Goal: Task Accomplishment & Management: Use online tool/utility

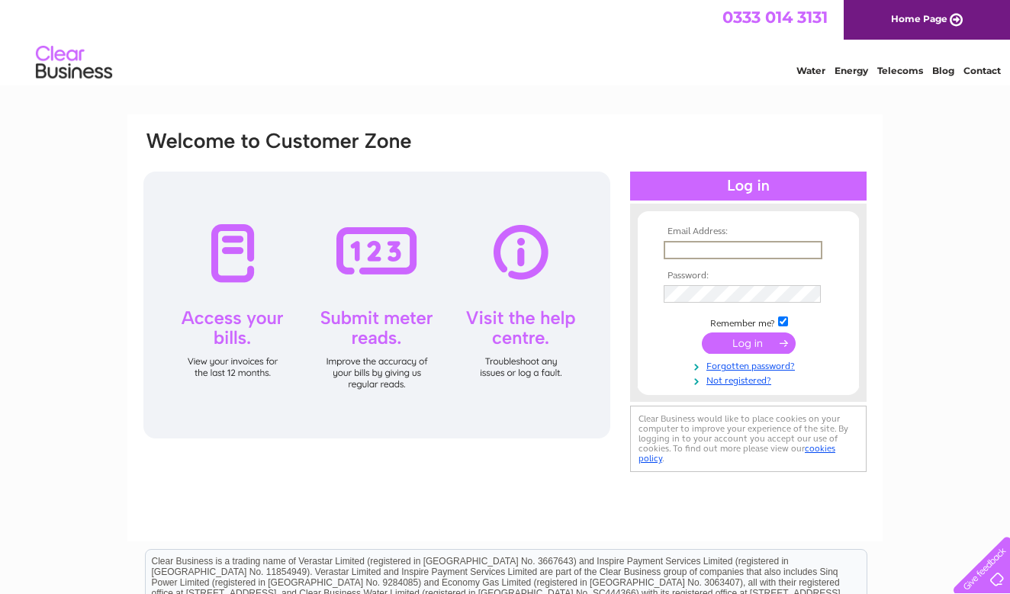
type input "rishisstirling@gmail.com"
click at [748, 342] on input "submit" at bounding box center [749, 343] width 94 height 21
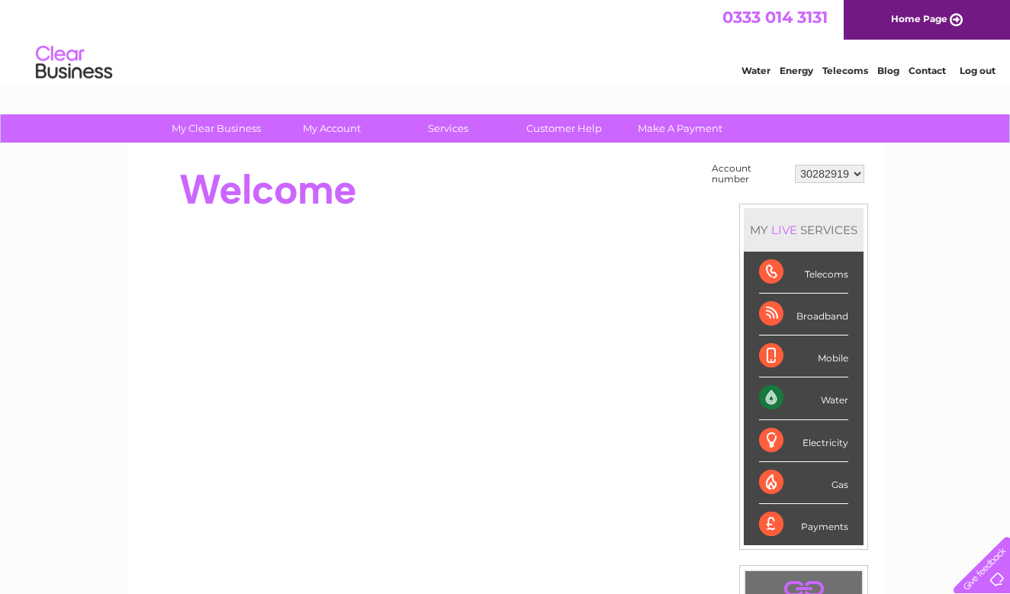
click at [845, 404] on div "Water" at bounding box center [803, 399] width 89 height 42
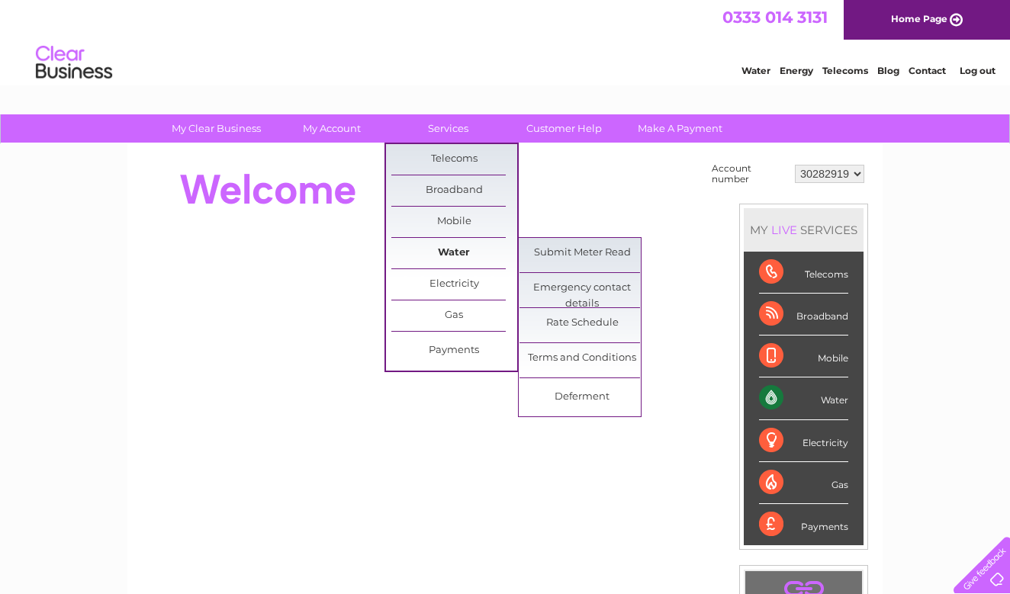
click at [457, 256] on link "Water" at bounding box center [454, 253] width 126 height 31
click at [572, 249] on link "Submit Meter Read" at bounding box center [583, 253] width 126 height 31
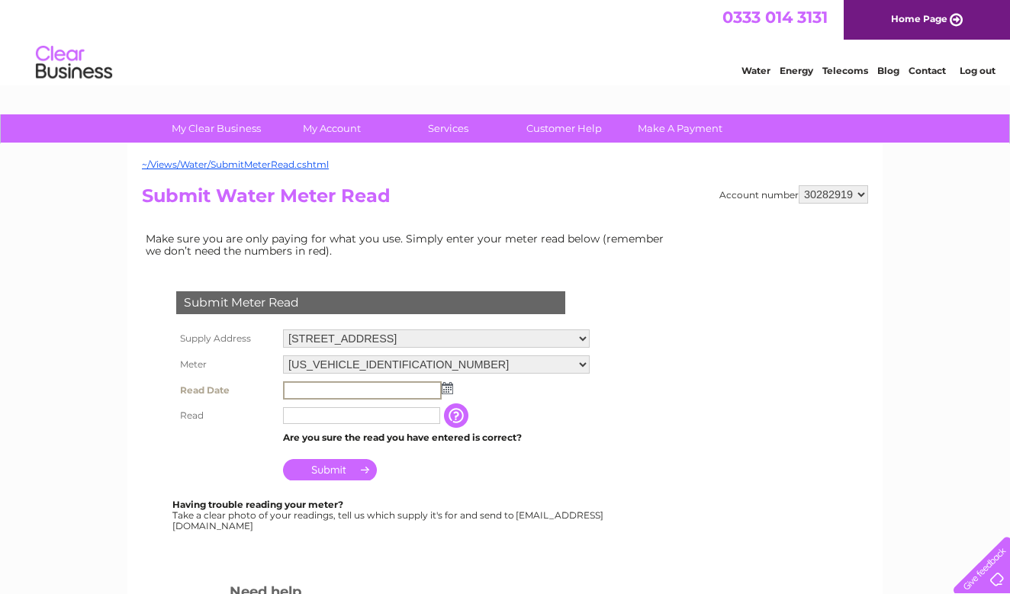
click at [404, 381] on input "text" at bounding box center [362, 390] width 159 height 18
click at [448, 388] on img at bounding box center [445, 387] width 11 height 12
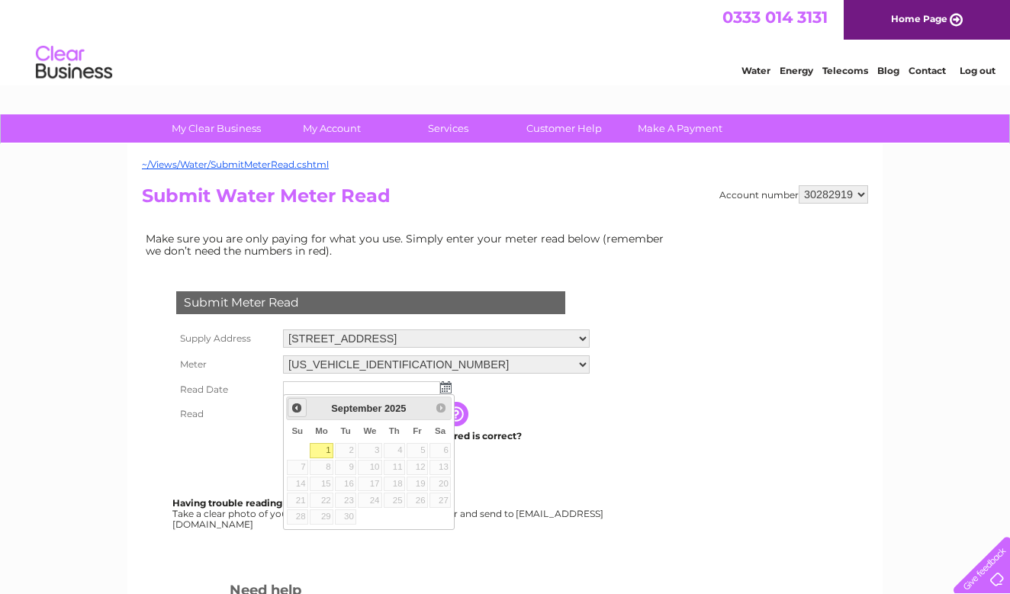
click at [298, 414] on span "Prev" at bounding box center [297, 408] width 12 height 12
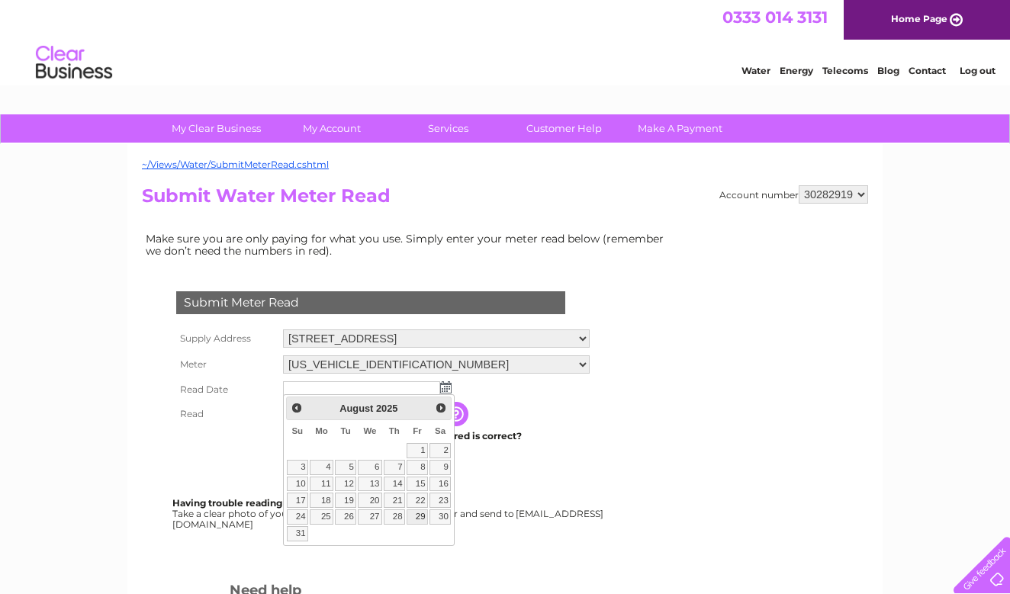
click at [417, 517] on link "29" at bounding box center [417, 517] width 21 height 15
type input "2025/08/29"
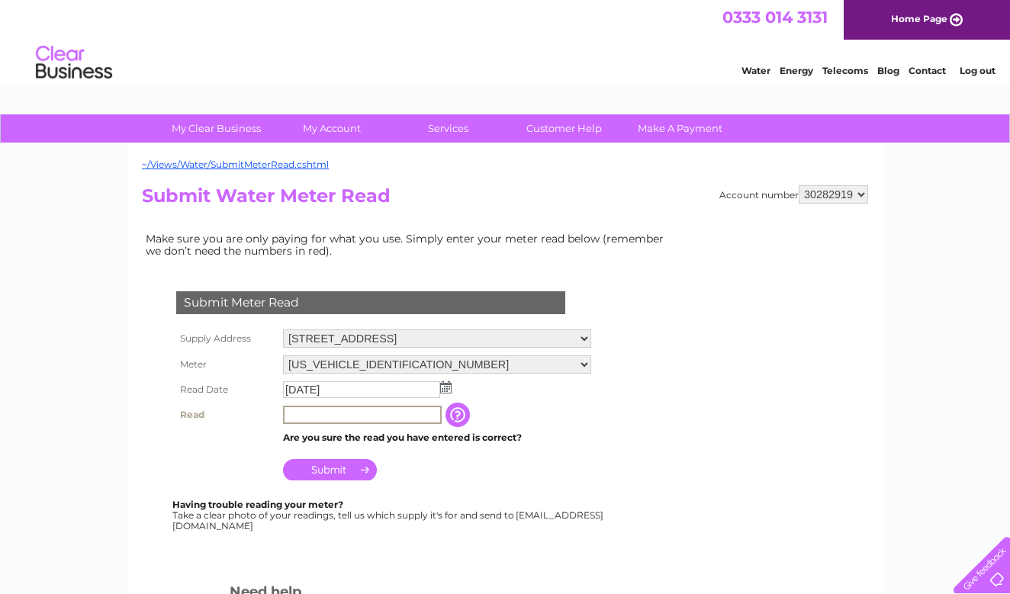
click at [396, 411] on input "text" at bounding box center [362, 415] width 159 height 18
click at [450, 415] on input "button" at bounding box center [459, 415] width 27 height 24
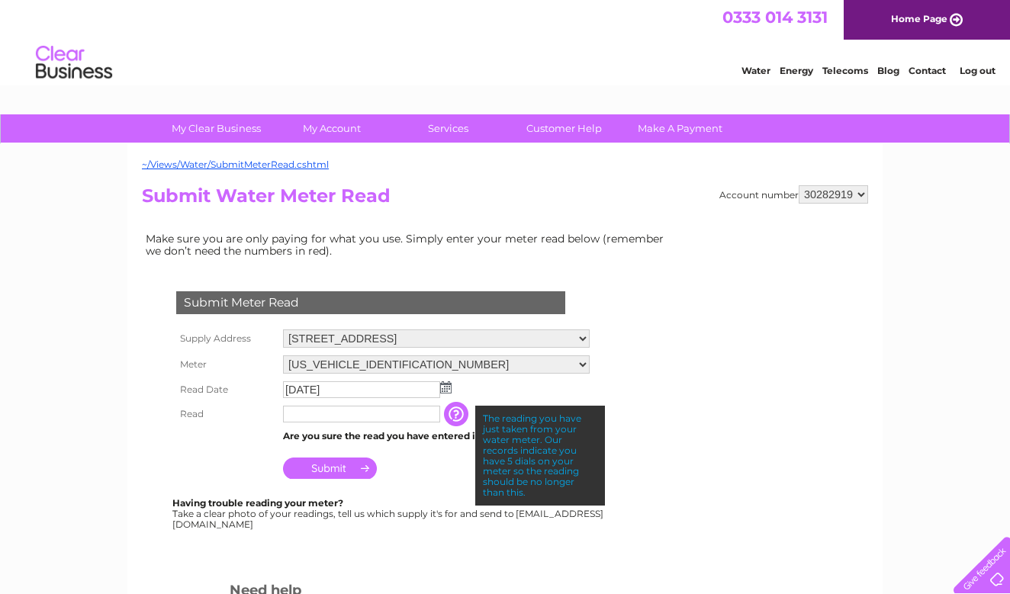
click at [440, 476] on td "Submit" at bounding box center [436, 464] width 314 height 37
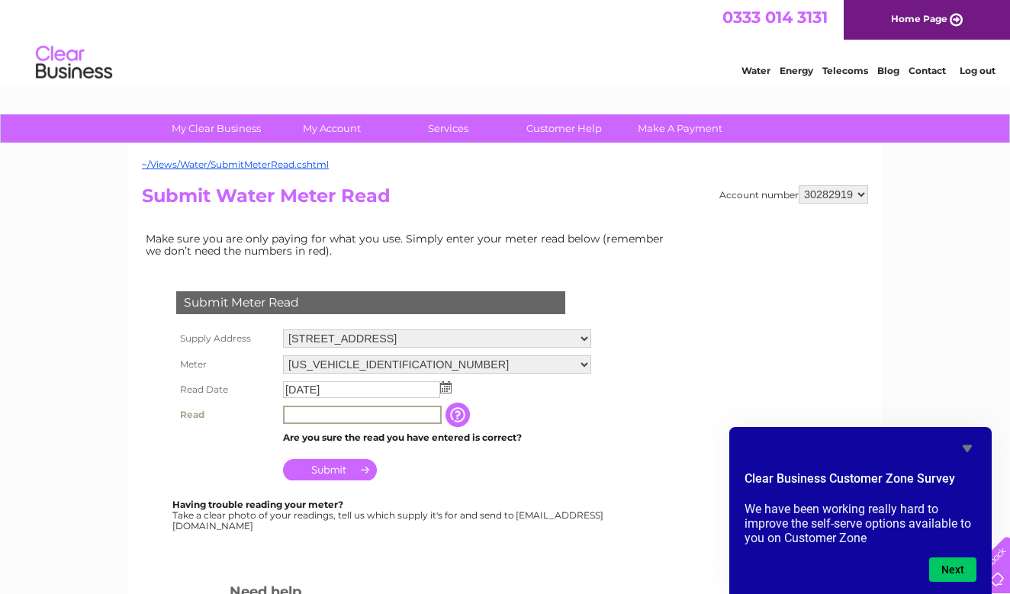
click at [327, 411] on input "text" at bounding box center [362, 415] width 159 height 18
type input "10587"
click at [332, 470] on input "Submit" at bounding box center [330, 468] width 94 height 21
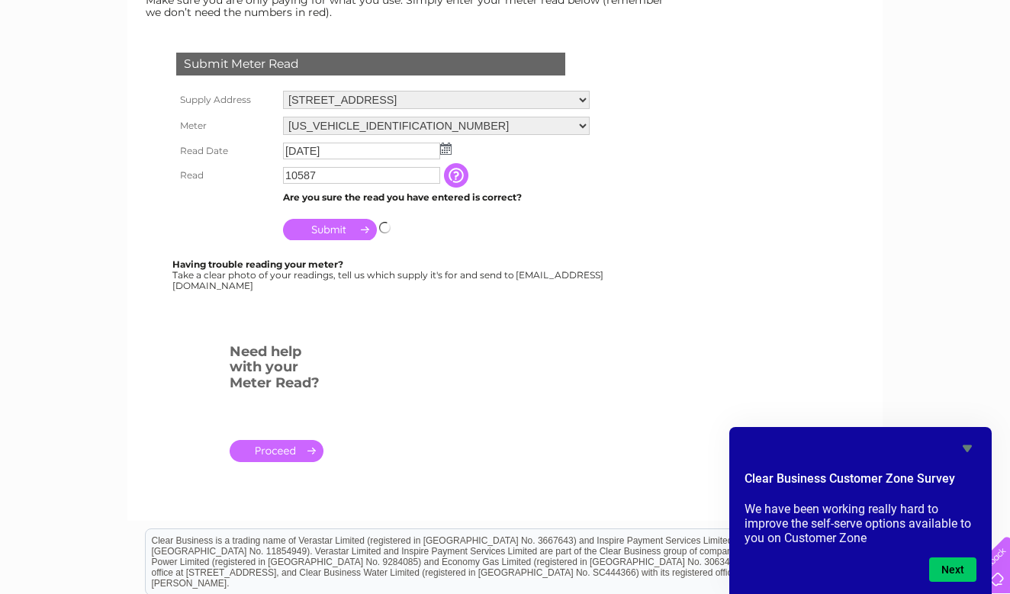
scroll to position [240, 0]
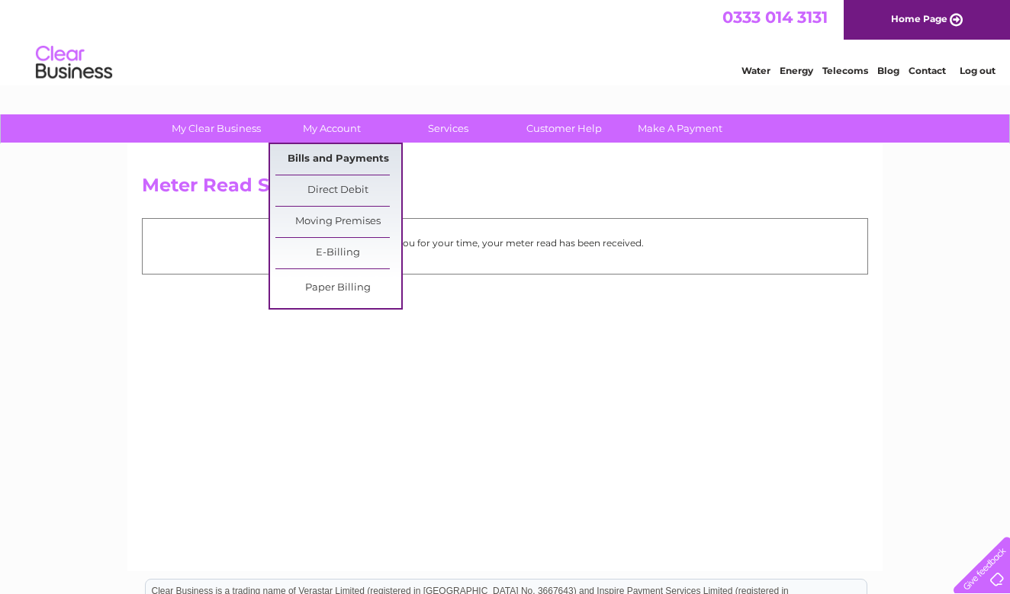
click at [338, 168] on link "Bills and Payments" at bounding box center [338, 159] width 126 height 31
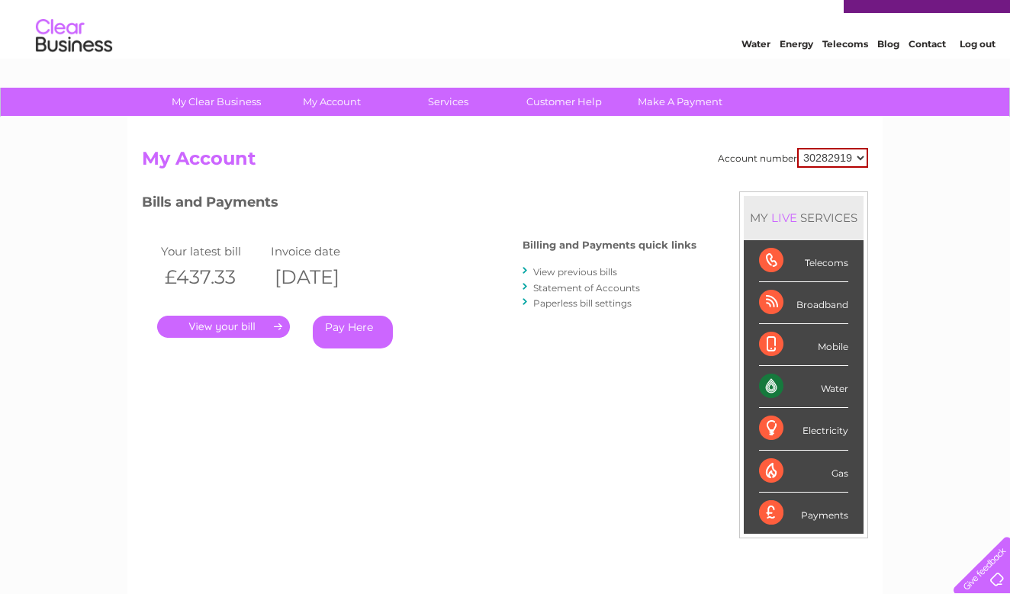
scroll to position [29, 0]
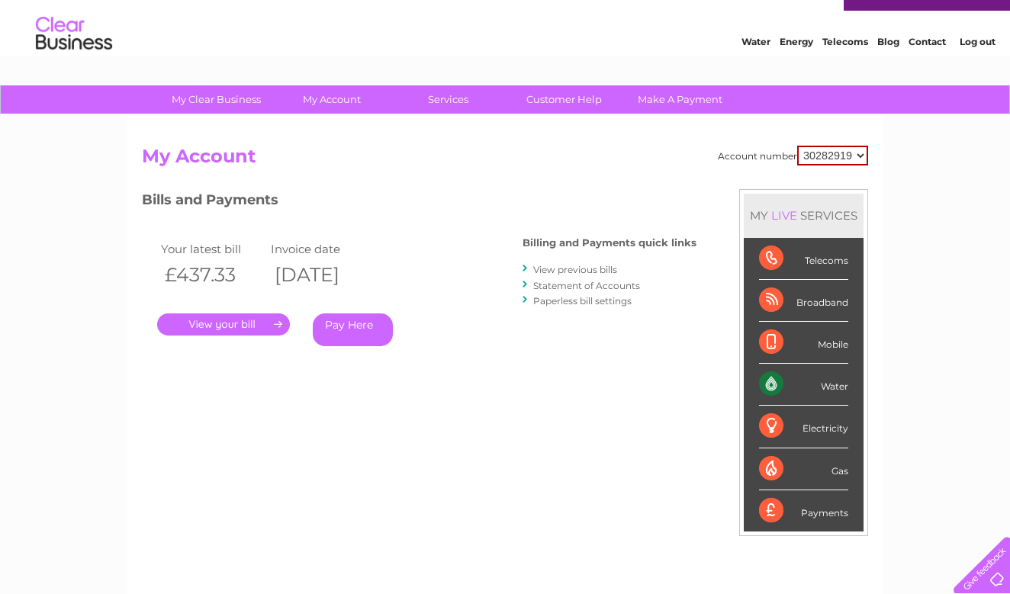
click at [236, 318] on link "." at bounding box center [223, 325] width 133 height 22
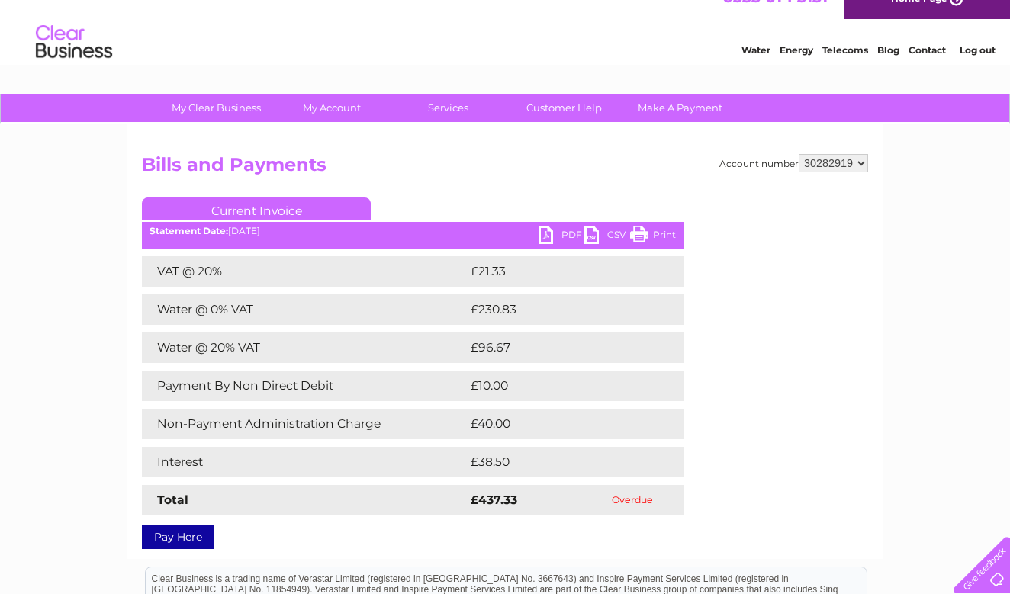
scroll to position [22, 0]
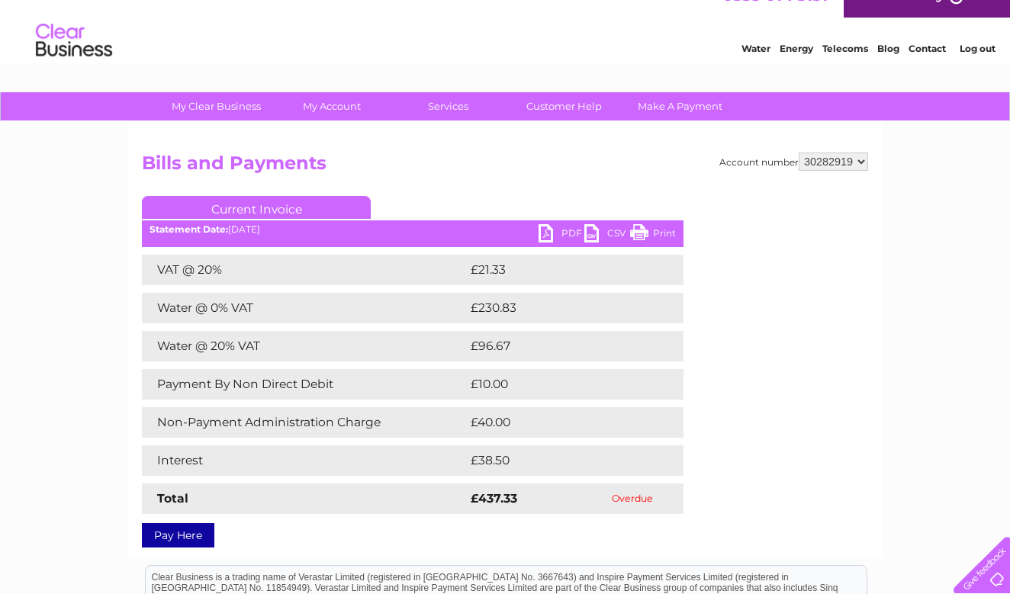
click at [562, 233] on link "PDF" at bounding box center [562, 235] width 46 height 22
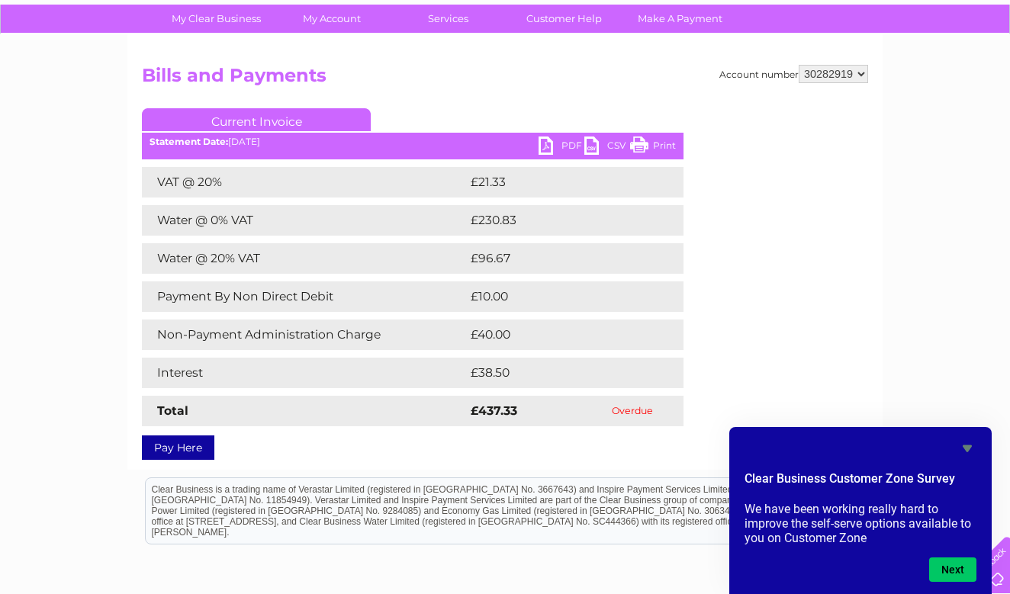
scroll to position [113, 0]
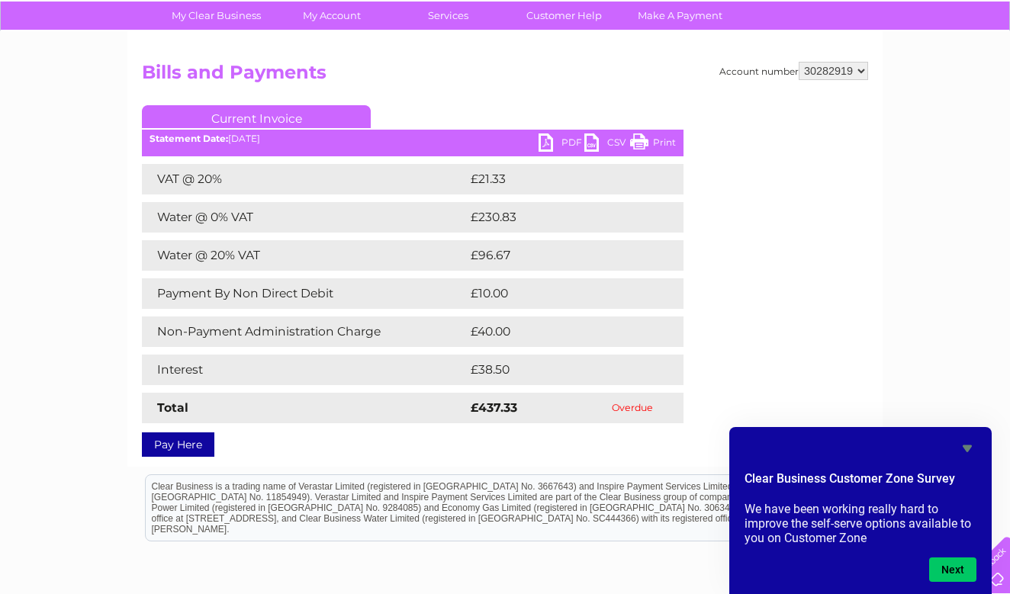
click at [171, 443] on link "Pay Here" at bounding box center [178, 445] width 72 height 24
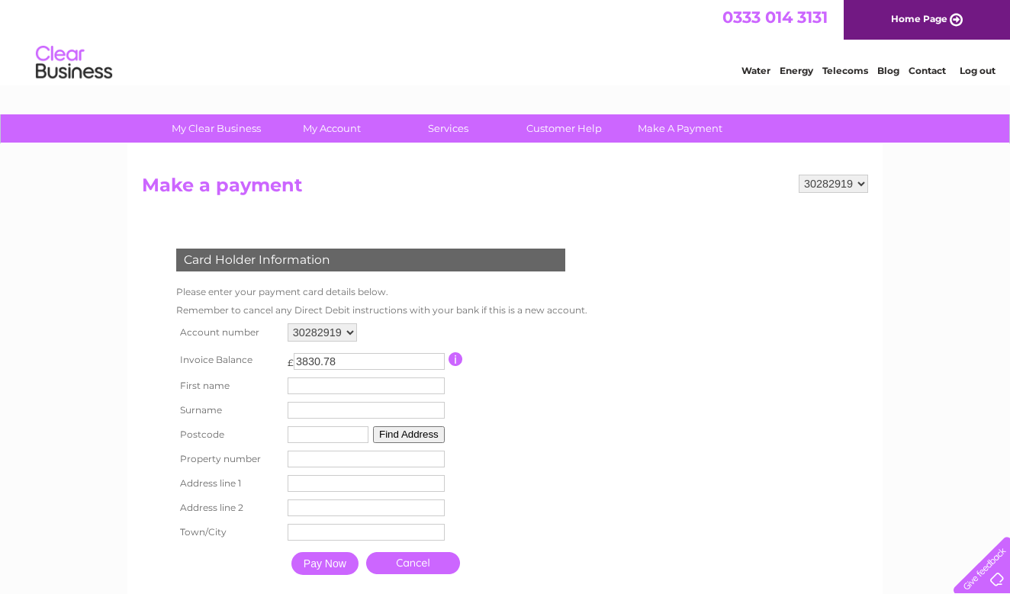
click at [424, 353] on input "3830.78" at bounding box center [369, 361] width 151 height 17
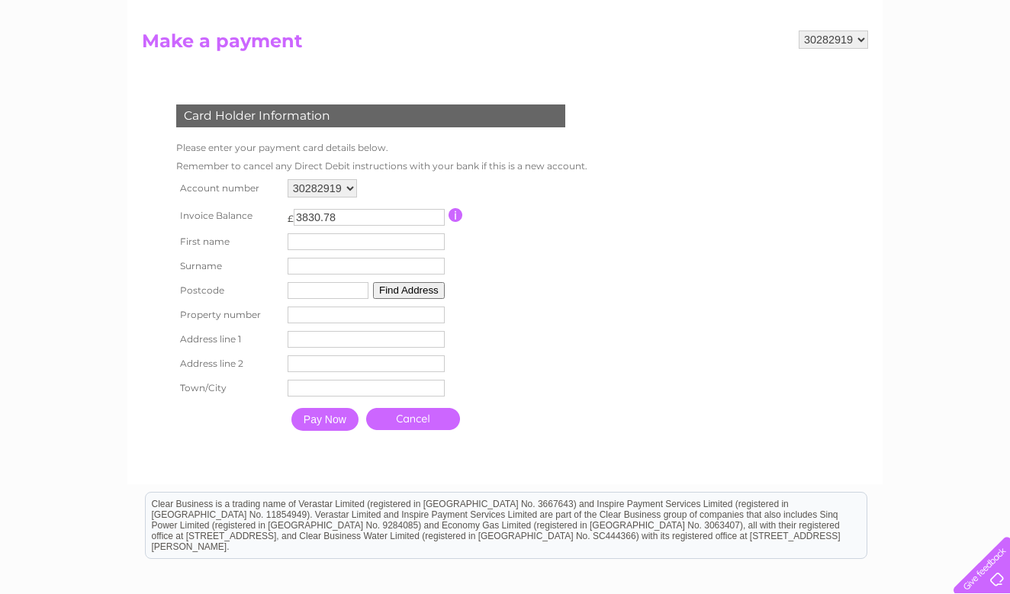
scroll to position [140, 0]
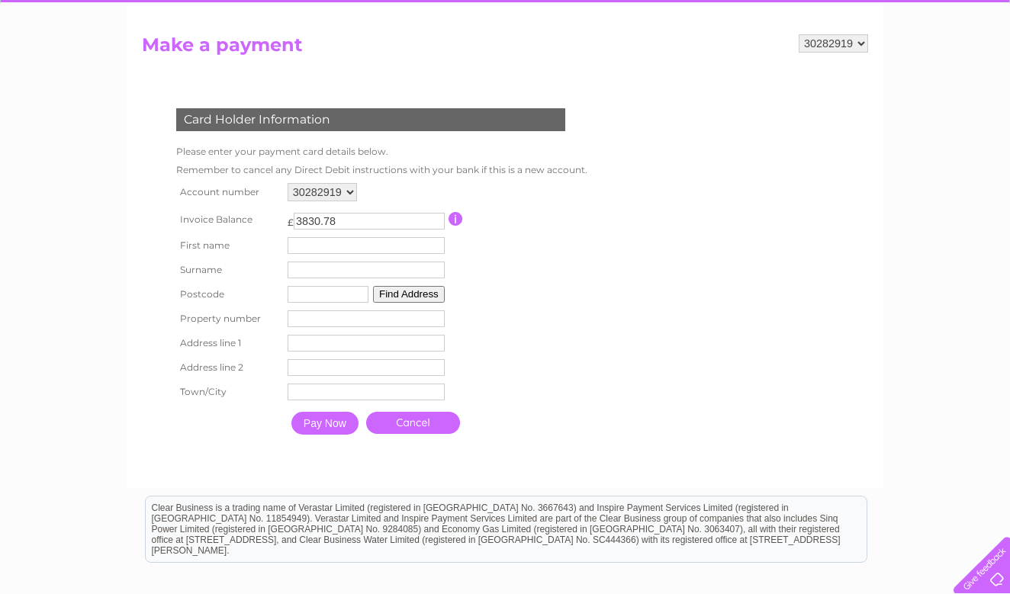
click at [401, 420] on link "Cancel" at bounding box center [413, 423] width 94 height 22
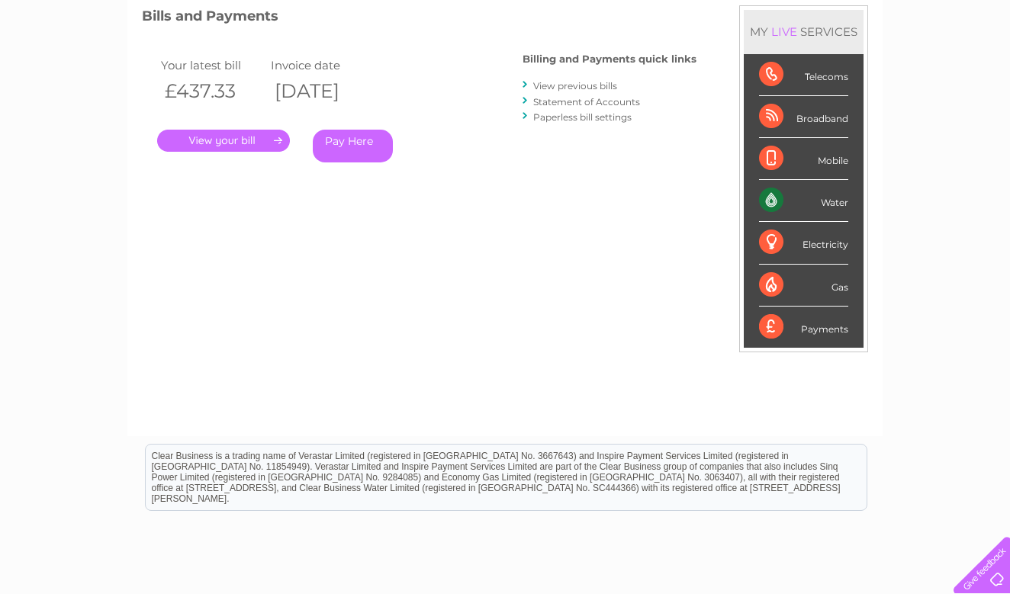
scroll to position [226, 0]
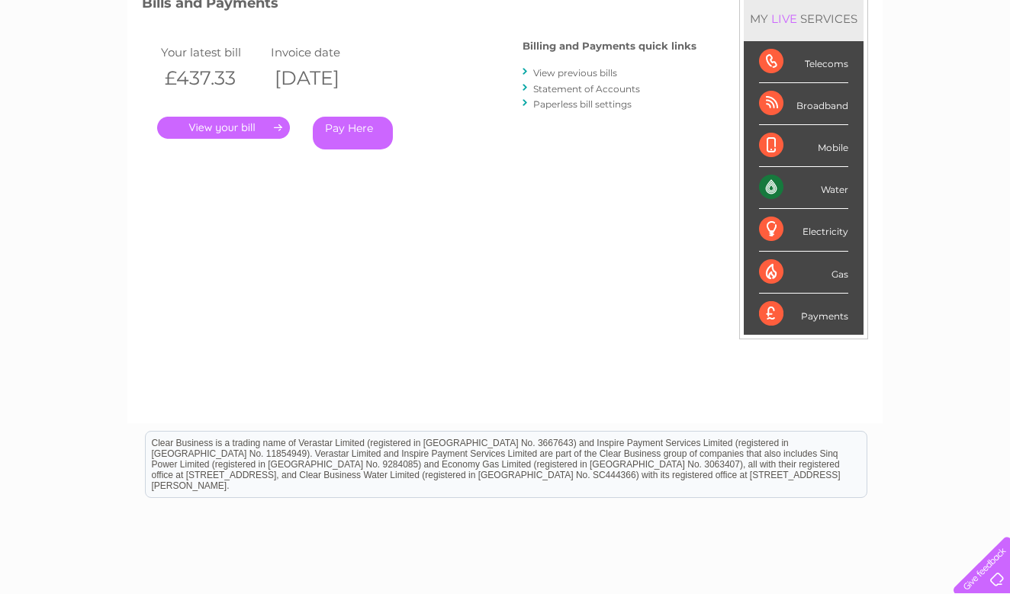
click at [276, 130] on link "." at bounding box center [223, 128] width 133 height 22
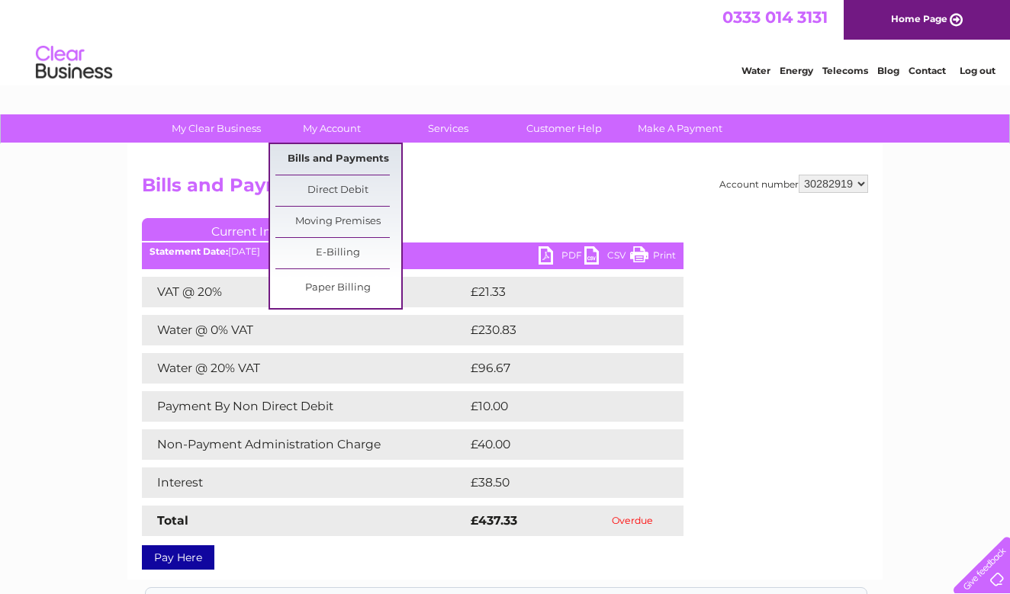
click at [326, 163] on link "Bills and Payments" at bounding box center [338, 159] width 126 height 31
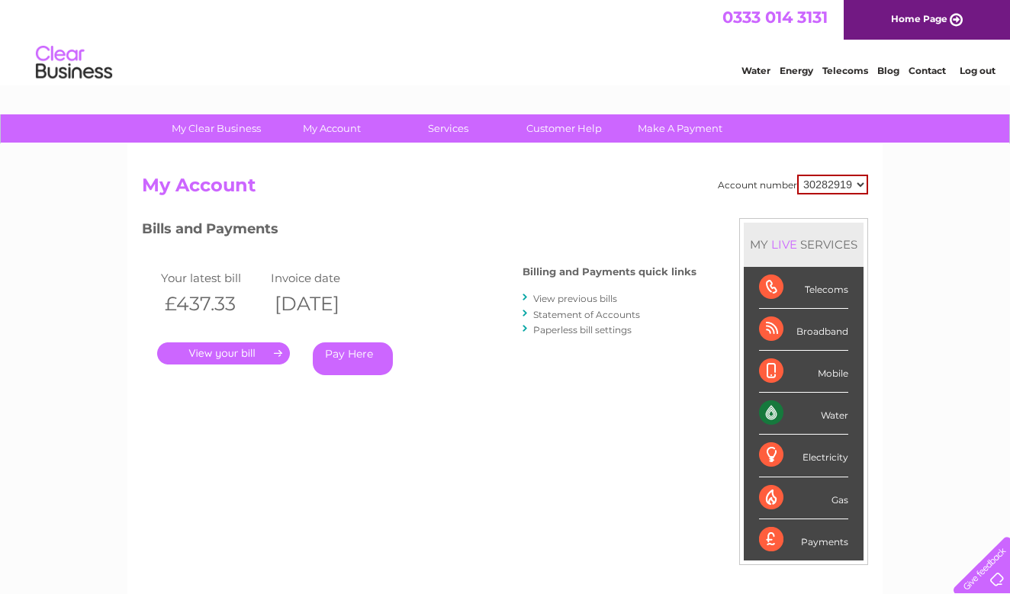
click at [582, 301] on link "View previous bills" at bounding box center [575, 298] width 84 height 11
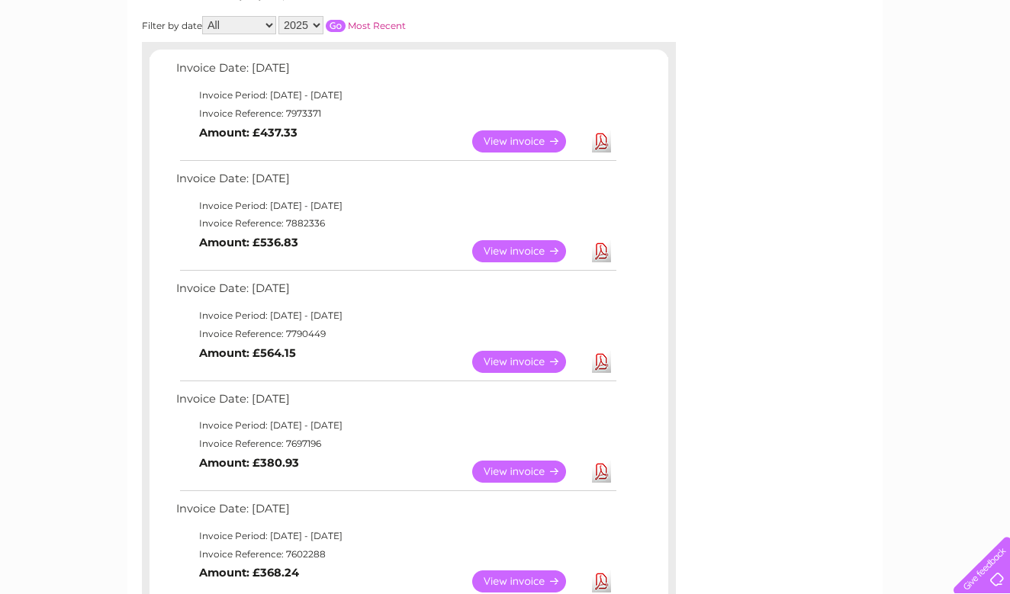
scroll to position [227, 0]
click at [523, 248] on link "View" at bounding box center [528, 252] width 112 height 22
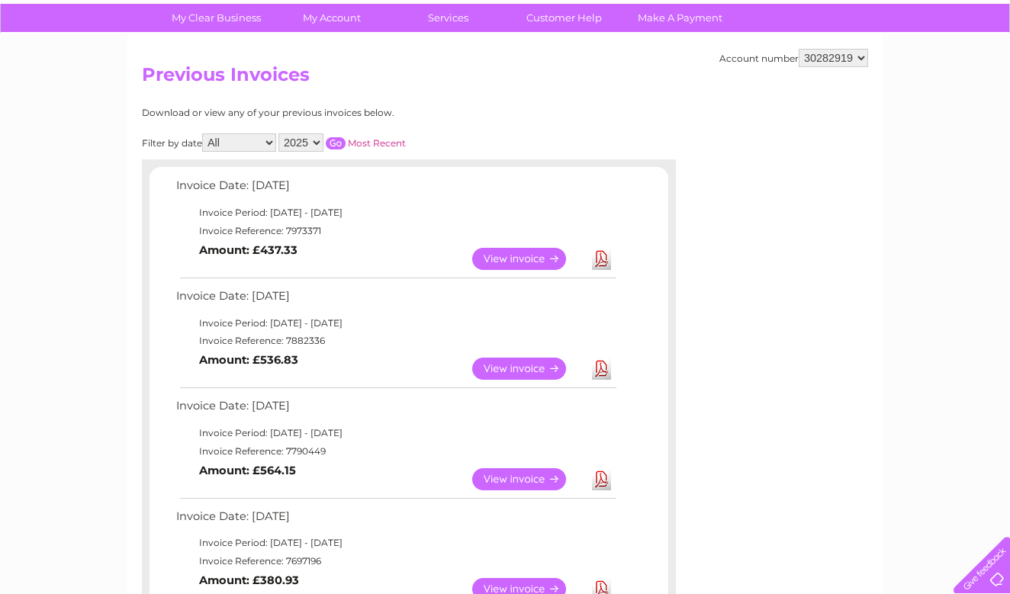
scroll to position [108, 0]
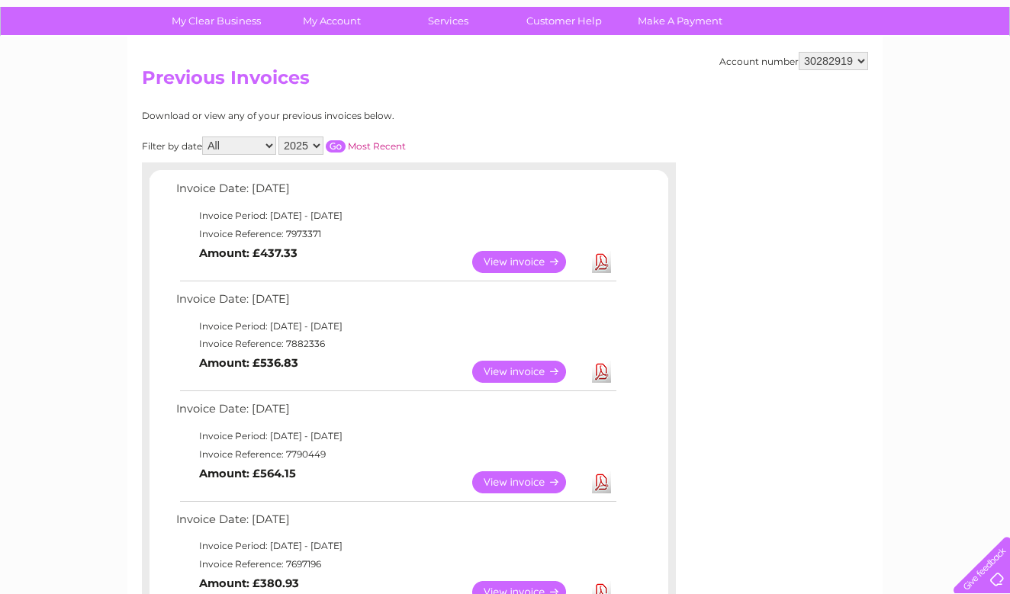
click at [544, 262] on link "View" at bounding box center [528, 262] width 112 height 22
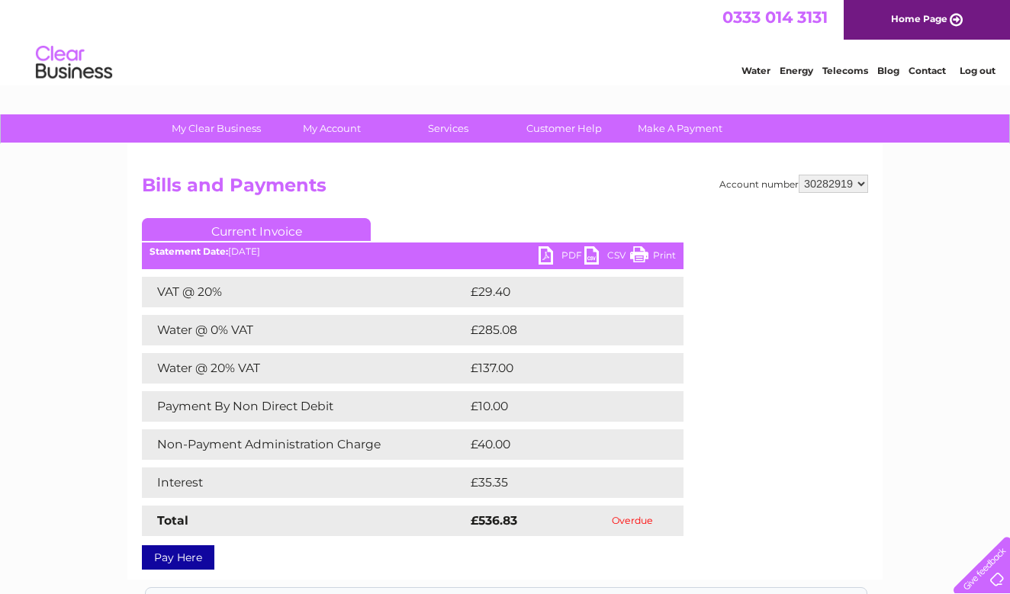
click at [454, 206] on div "Account number 30282919 Bills and Payments Current Invoice PDF CSV Print Total" at bounding box center [505, 370] width 726 height 390
click at [574, 256] on link "PDF" at bounding box center [562, 257] width 46 height 22
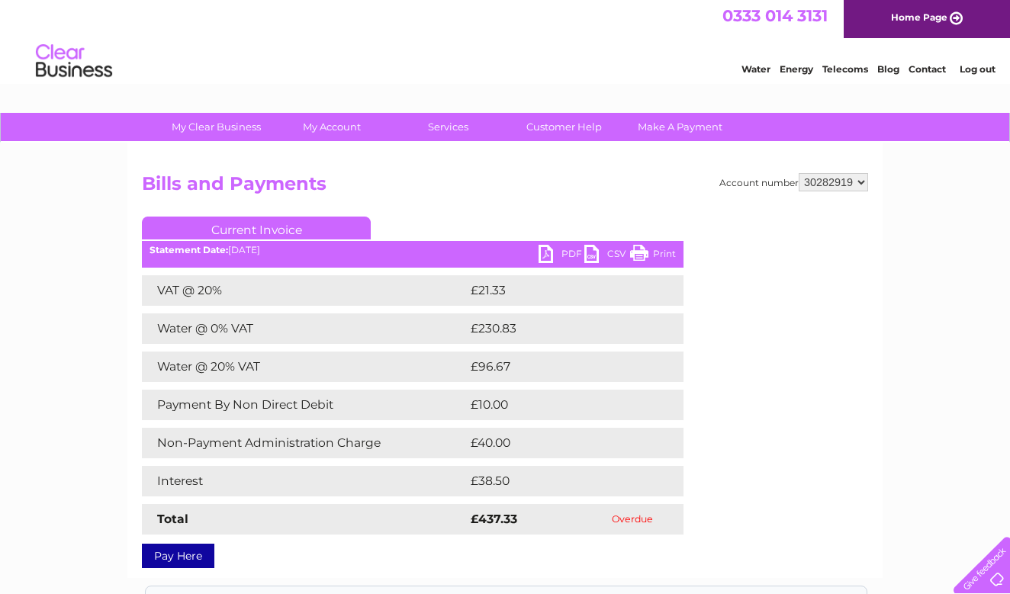
scroll to position [3, 0]
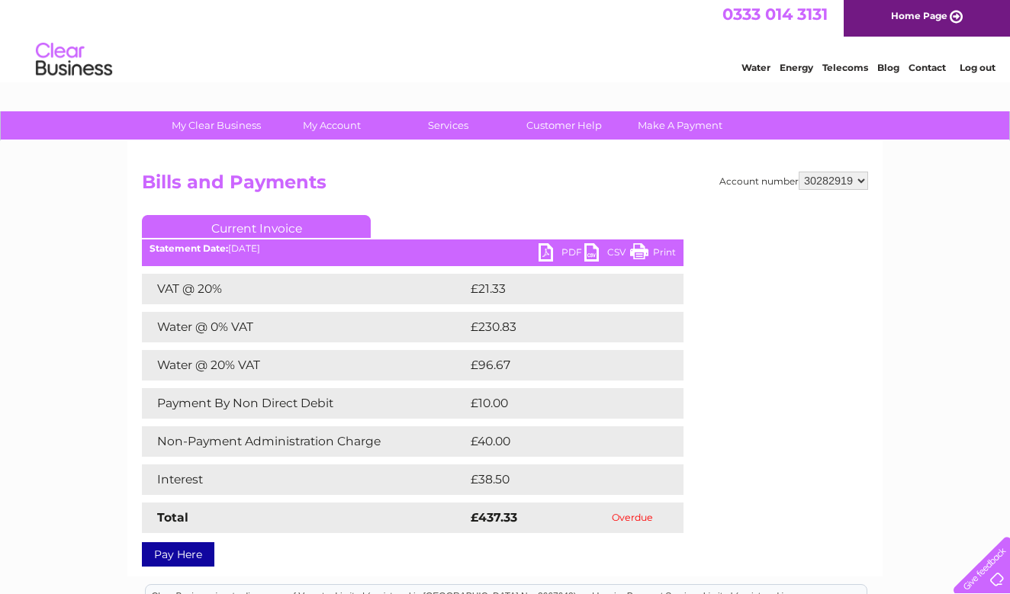
click at [180, 546] on link "Pay Here" at bounding box center [178, 554] width 72 height 24
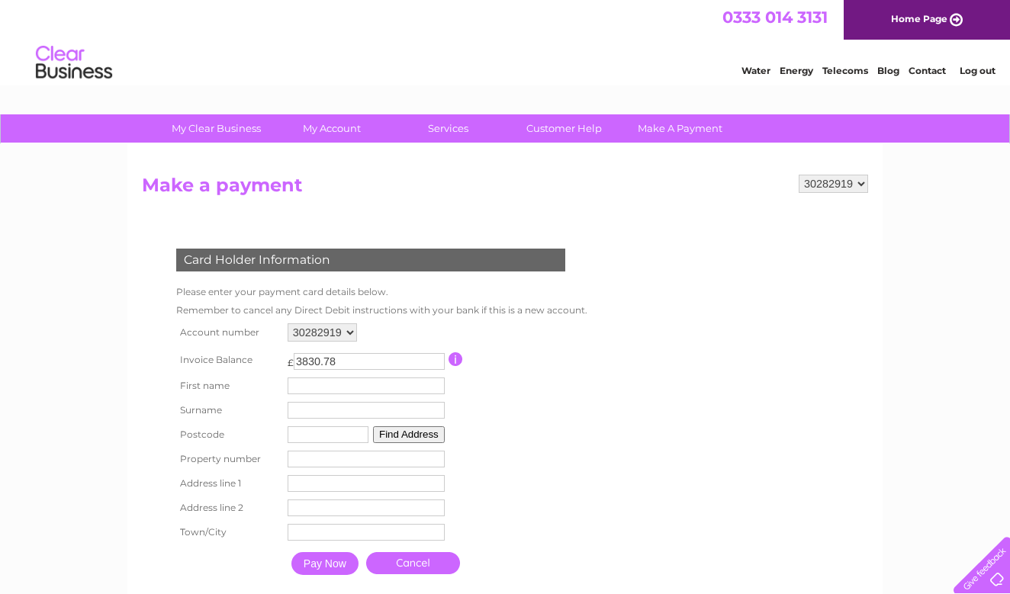
click at [350, 360] on input "3830.78" at bounding box center [369, 361] width 151 height 17
type input "437.33"
click at [577, 434] on table "Account number 30282919 Invoice Balance £ 437.33 First name Surname" at bounding box center [378, 451] width 412 height 263
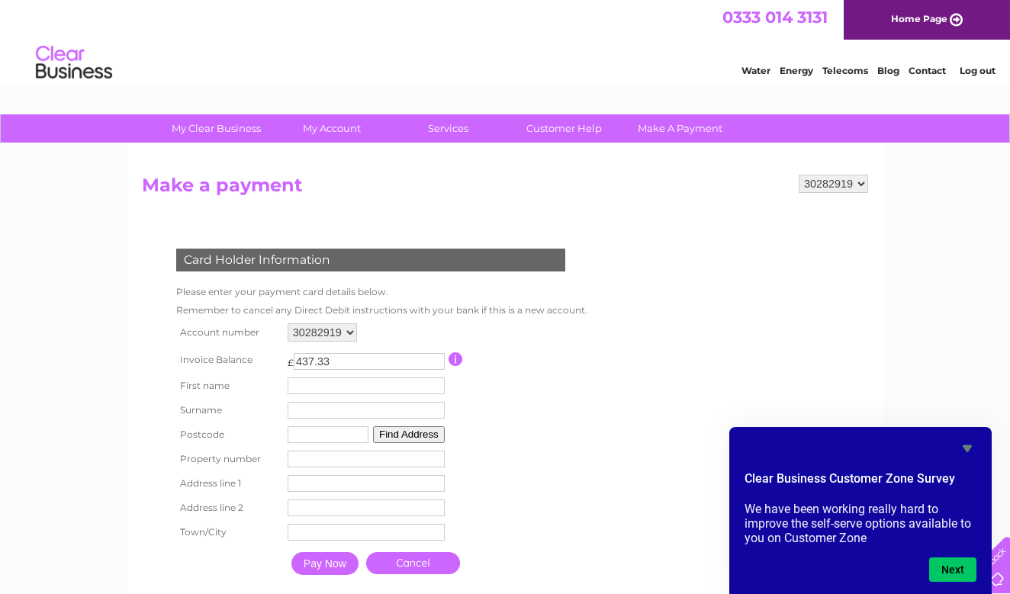
click at [513, 463] on table "Account number 30282919 Invoice Balance £ 437.33 First name Surname" at bounding box center [378, 451] width 412 height 263
click at [728, 309] on form "30282919 Make a payment Card Holder Information Please enter your payment card …" at bounding box center [505, 394] width 726 height 439
